Goal: Task Accomplishment & Management: Use online tool/utility

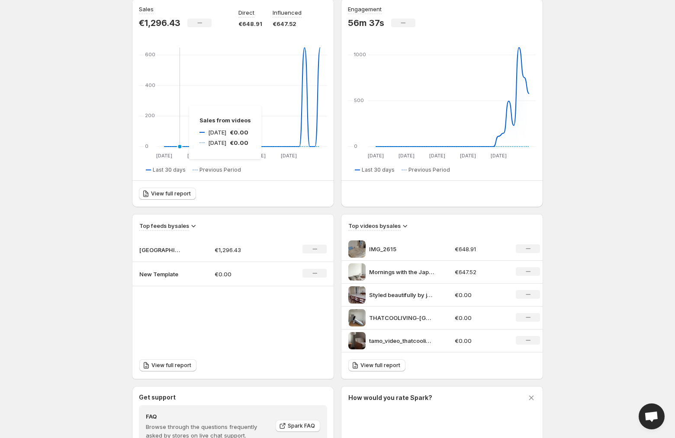
scroll to position [92, 0]
click at [152, 274] on p "New Template" at bounding box center [160, 273] width 43 height 9
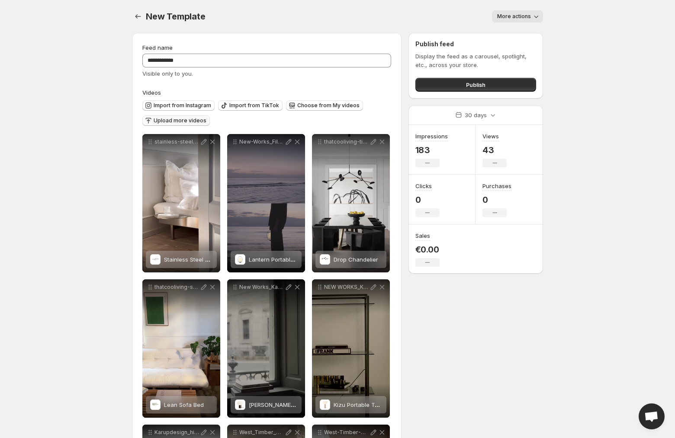
click at [177, 119] on span "Upload more videos" at bounding box center [180, 120] width 53 height 7
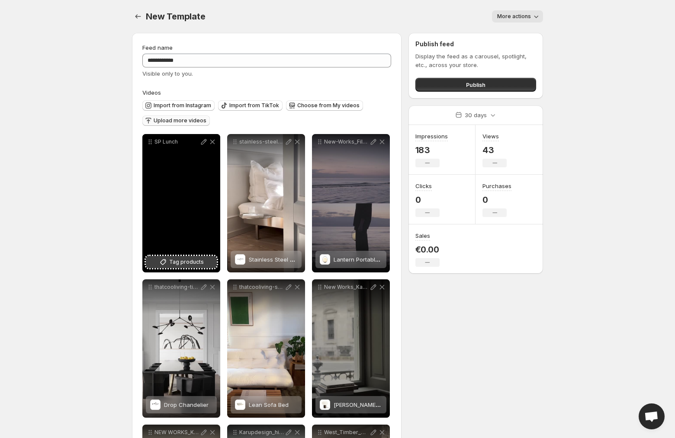
click at [177, 264] on span "Tag products" at bounding box center [186, 262] width 35 height 9
click at [167, 258] on span "Canteen Cutlery Set" at bounding box center [191, 259] width 55 height 7
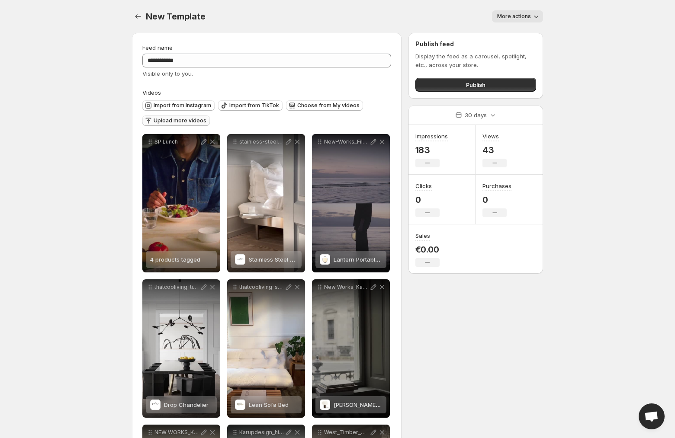
click at [175, 121] on span "Upload more videos" at bounding box center [180, 120] width 53 height 7
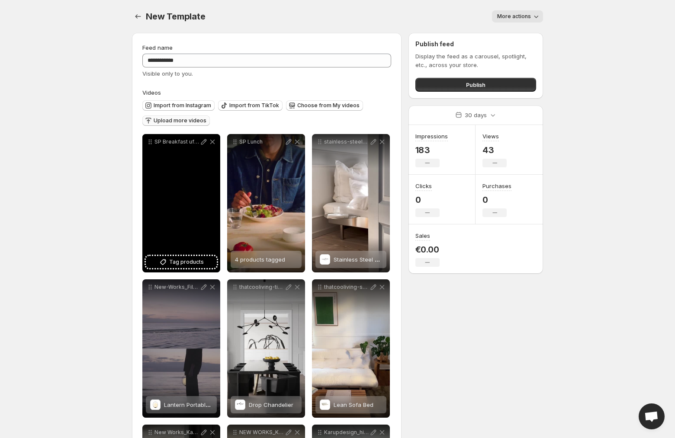
click at [167, 269] on div "SP Breakfast ufs a la coque mouillettes" at bounding box center [181, 203] width 78 height 138
click at [167, 265] on icon at bounding box center [163, 262] width 9 height 9
click at [176, 263] on span "3 products tagged" at bounding box center [175, 259] width 50 height 7
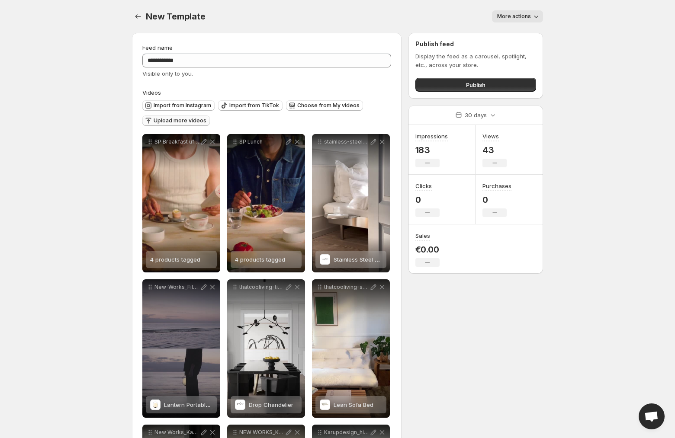
click at [89, 263] on body "**********" at bounding box center [337, 219] width 675 height 438
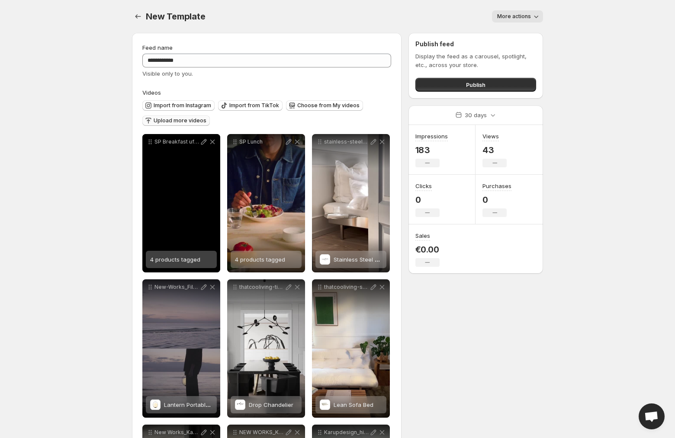
click at [170, 261] on span "4 products tagged" at bounding box center [175, 259] width 50 height 7
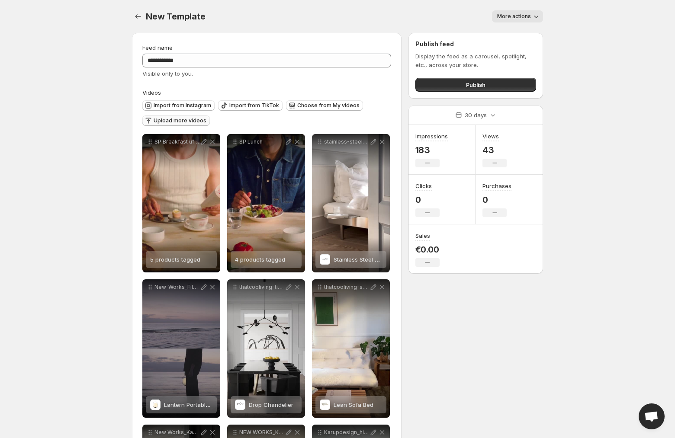
click at [161, 121] on span "Upload more videos" at bounding box center [180, 120] width 53 height 7
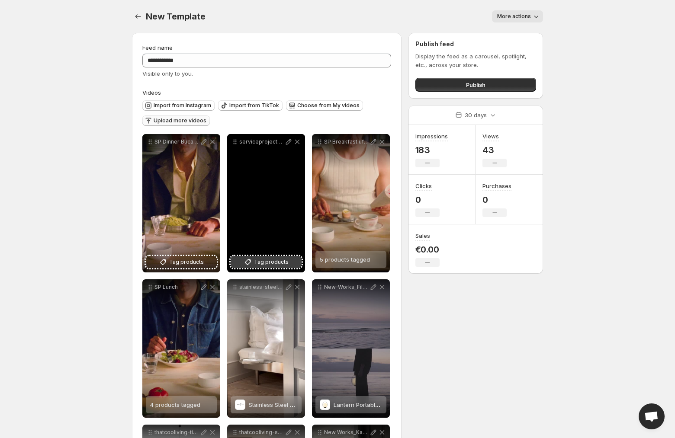
click at [271, 263] on span "Tag products" at bounding box center [271, 262] width 35 height 9
click at [259, 261] on span "6 products tagged" at bounding box center [260, 259] width 50 height 7
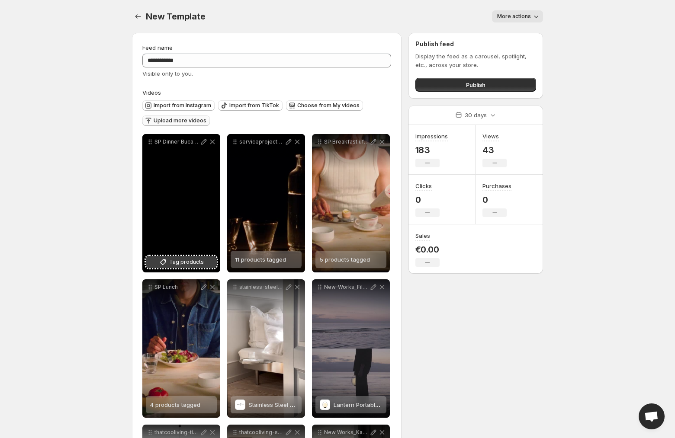
click at [153, 262] on button "Tag products" at bounding box center [181, 262] width 71 height 12
click at [158, 267] on div "4 products tagged" at bounding box center [175, 259] width 50 height 17
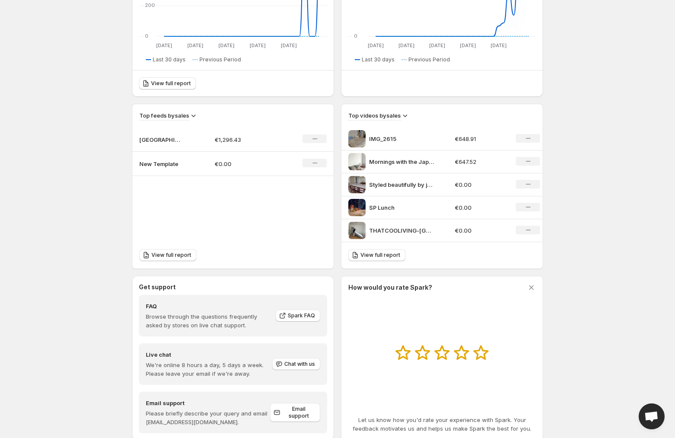
scroll to position [225, 0]
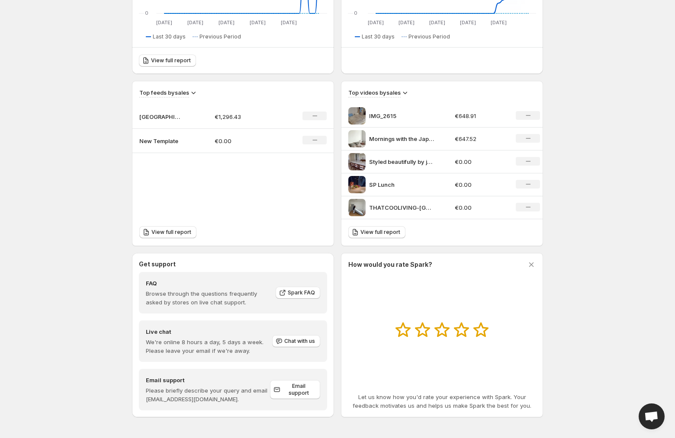
click at [163, 142] on p "New Template" at bounding box center [160, 141] width 43 height 9
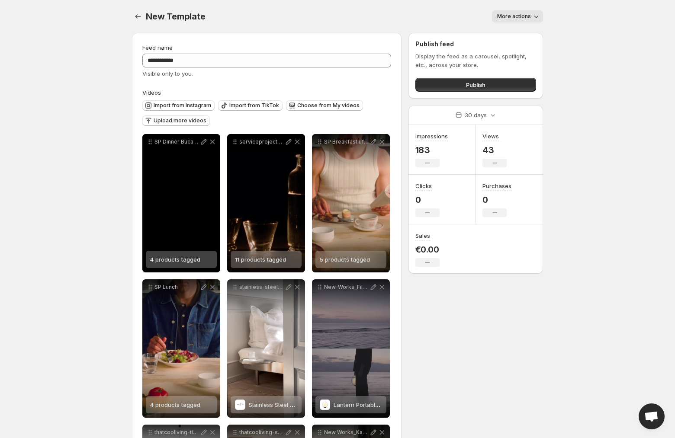
click at [163, 263] on span "4 products tagged" at bounding box center [175, 259] width 50 height 7
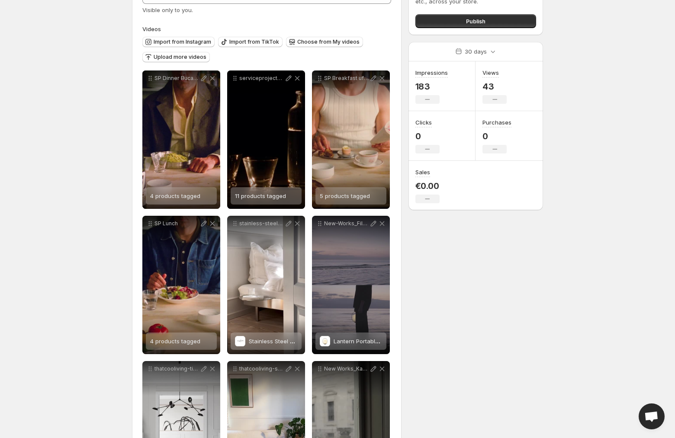
scroll to position [64, 0]
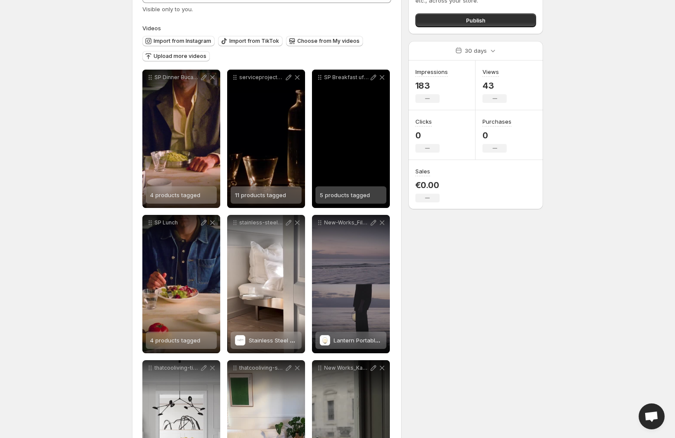
click at [366, 200] on div "5 products tagged" at bounding box center [345, 194] width 50 height 17
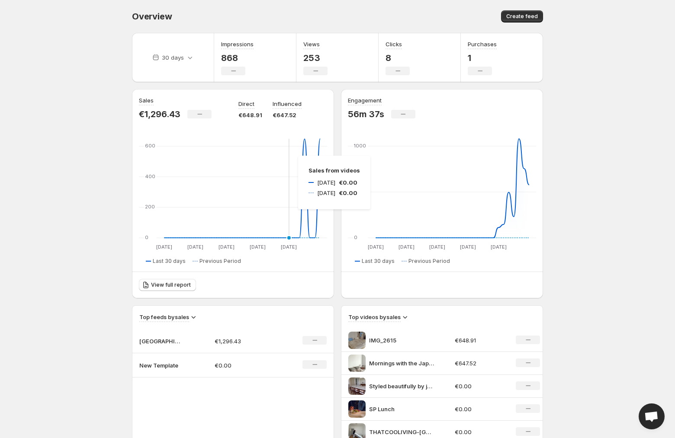
scroll to position [225, 0]
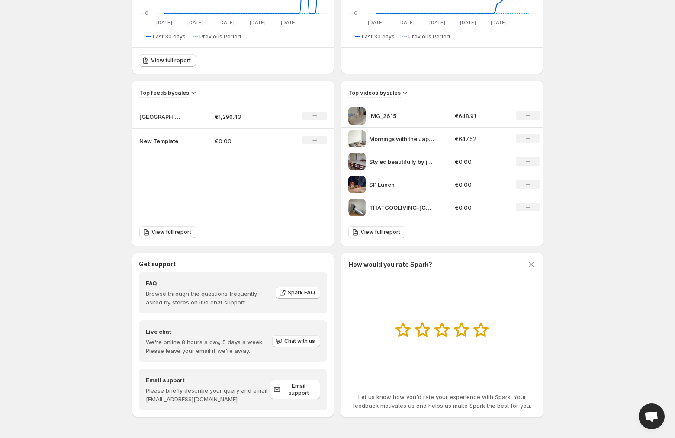
click at [164, 138] on p "New Template" at bounding box center [160, 141] width 43 height 9
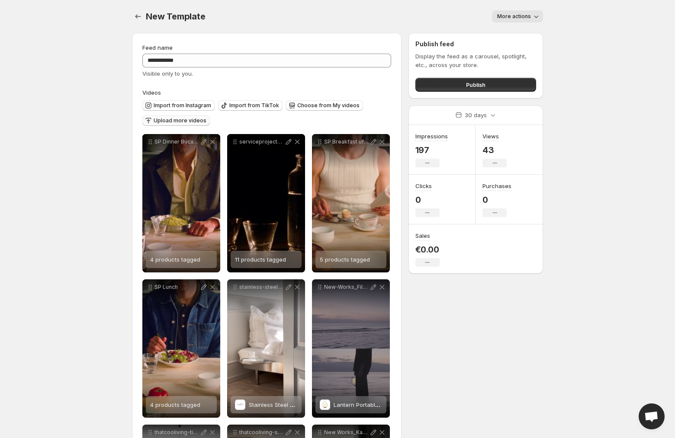
click at [180, 121] on span "Upload more videos" at bounding box center [180, 120] width 53 height 7
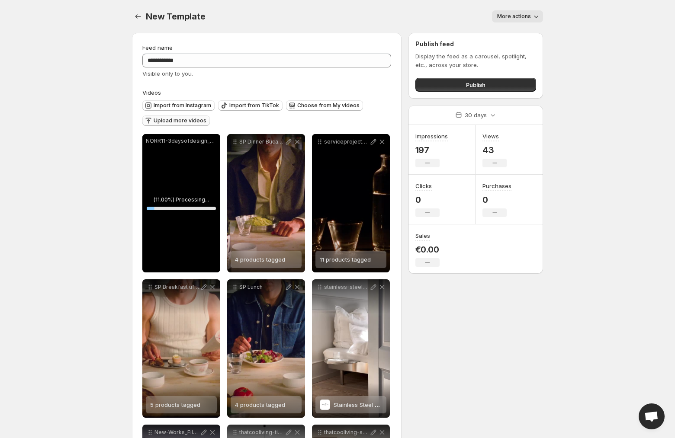
click at [105, 240] on body "**********" at bounding box center [337, 219] width 675 height 438
click at [170, 270] on div "NORR11-3daysofdesign_2025-Reel-001-thatcooliving" at bounding box center [181, 203] width 78 height 138
click at [171, 263] on span "Tag products" at bounding box center [186, 262] width 35 height 9
click at [171, 262] on span "5 products tagged" at bounding box center [175, 259] width 50 height 7
